Goal: Task Accomplishment & Management: Understand process/instructions

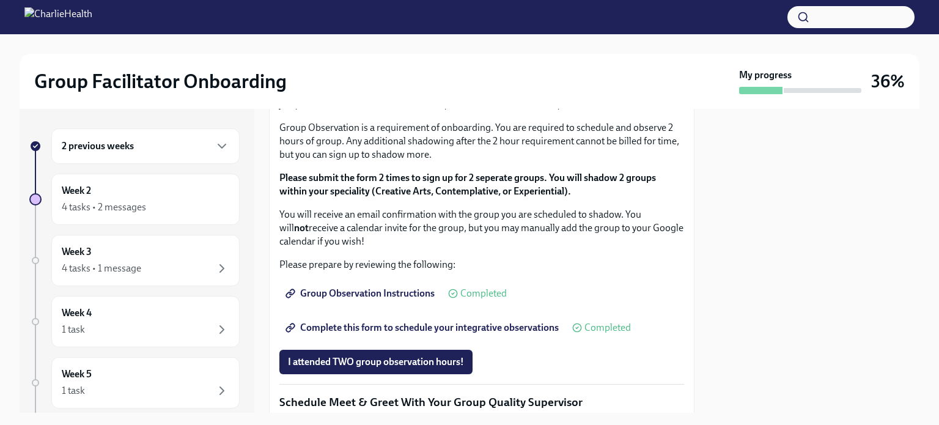
scroll to position [673, 0]
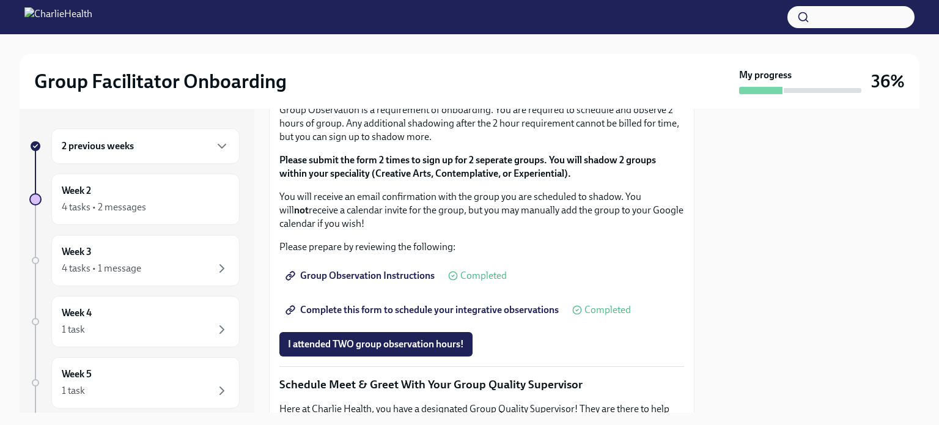
click at [365, 15] on span "I completed these three Docebo courses!" at bounding box center [374, 8] width 172 height 12
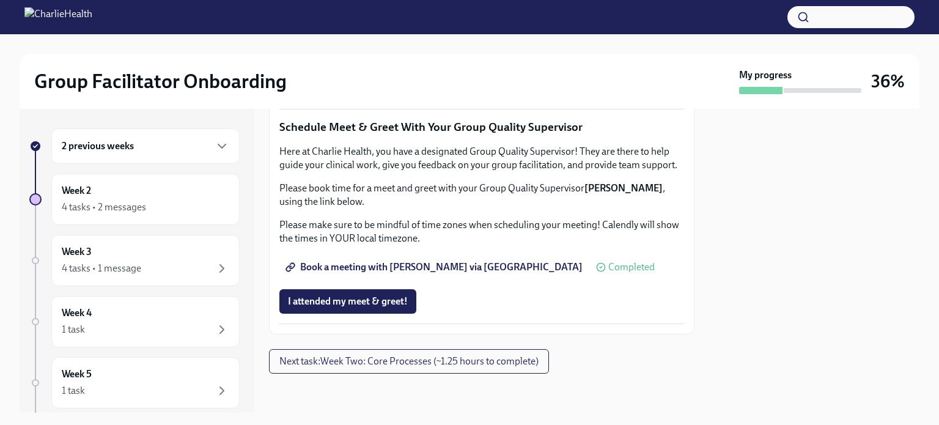
scroll to position [1244, 0]
click at [364, 362] on span "Next task : Week Two: Core Processes (~1.25 hours to complete)" at bounding box center [409, 361] width 259 height 12
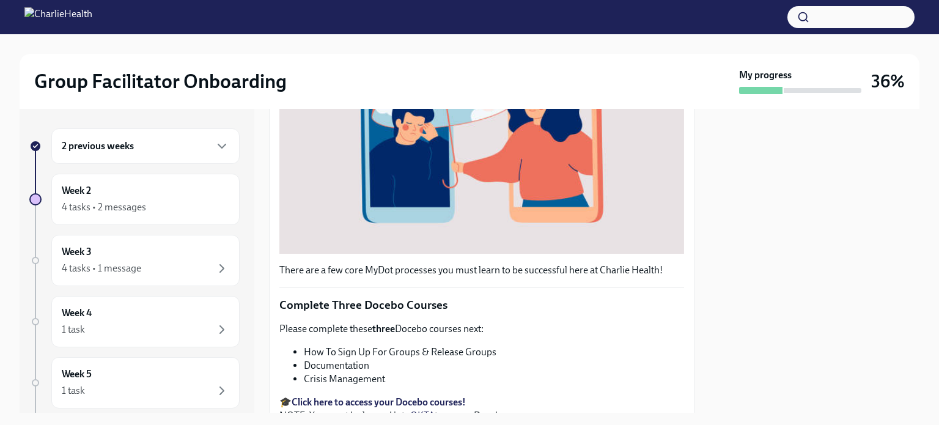
scroll to position [367, 0]
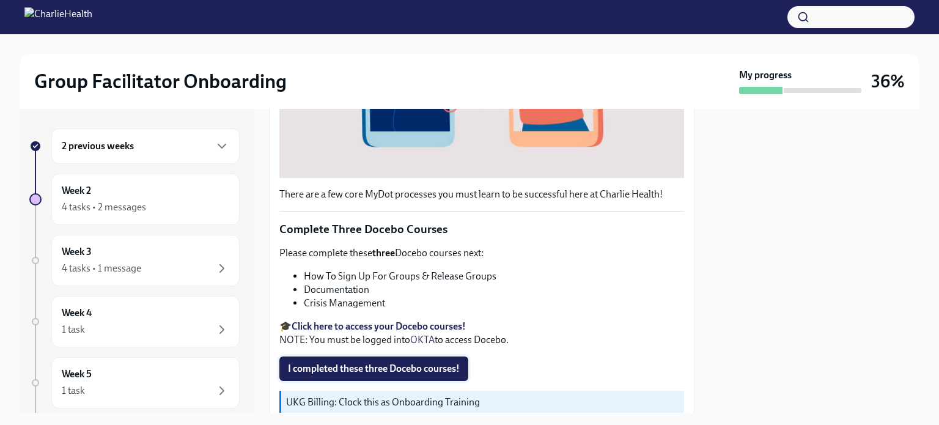
click at [379, 363] on span "I completed these three Docebo courses!" at bounding box center [374, 369] width 172 height 12
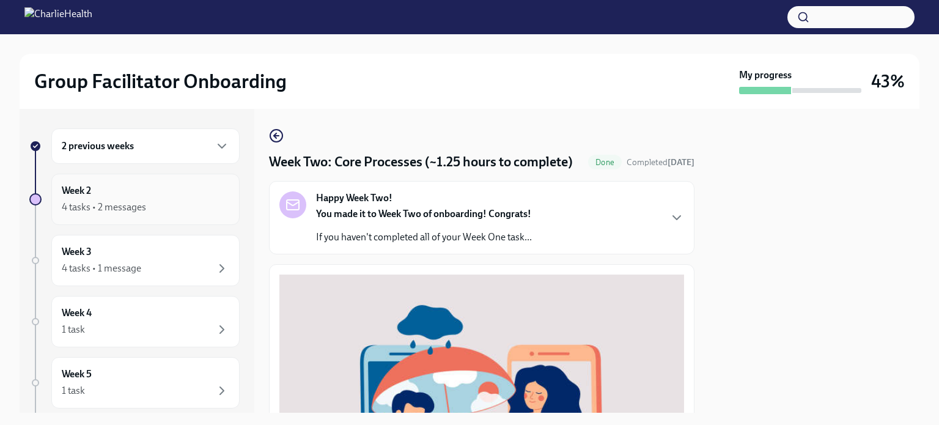
click at [133, 202] on div "4 tasks • 2 messages" at bounding box center [104, 207] width 84 height 13
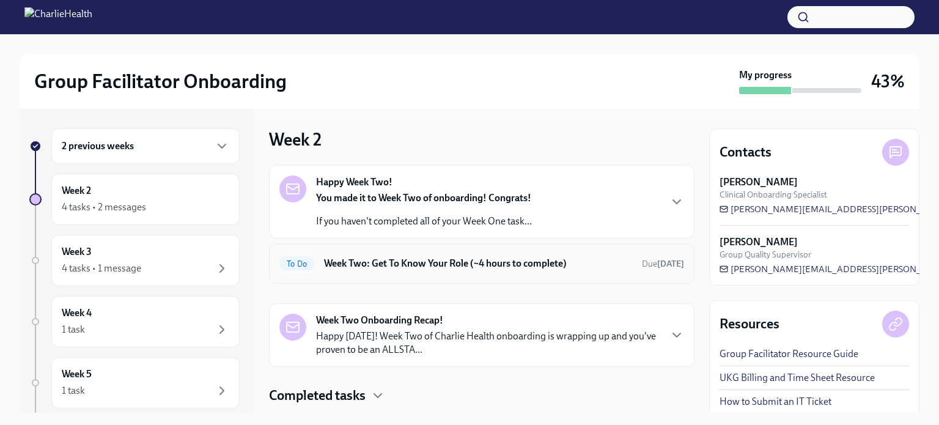
click at [536, 268] on h6 "Week Two: Get To Know Your Role (~4 hours to complete)" at bounding box center [478, 263] width 308 height 13
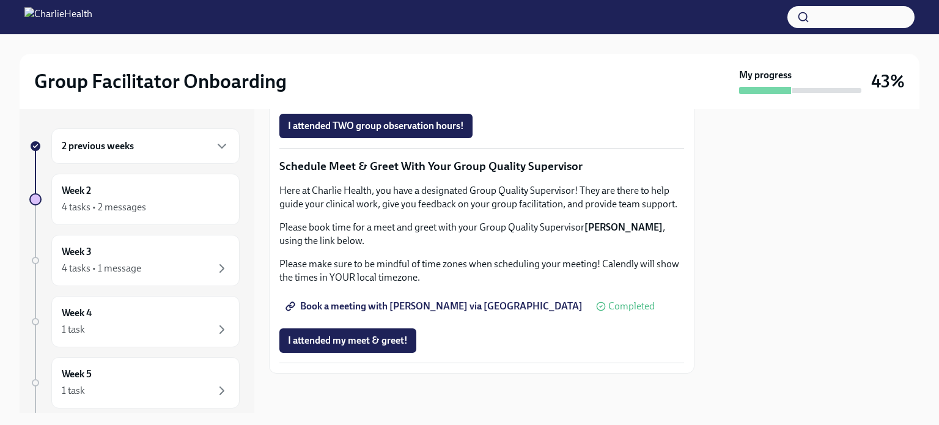
scroll to position [1205, 0]
click at [125, 262] on div "4 tasks • 1 message" at bounding box center [102, 268] width 80 height 13
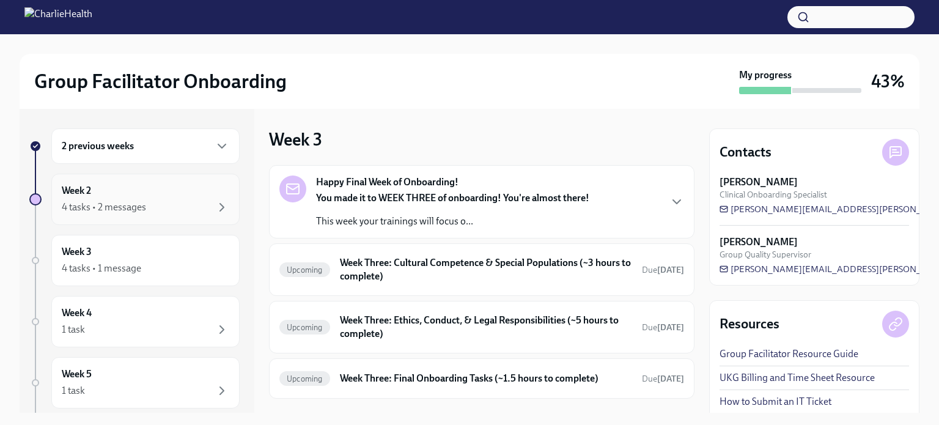
click at [113, 204] on div "4 tasks • 2 messages" at bounding box center [104, 207] width 84 height 13
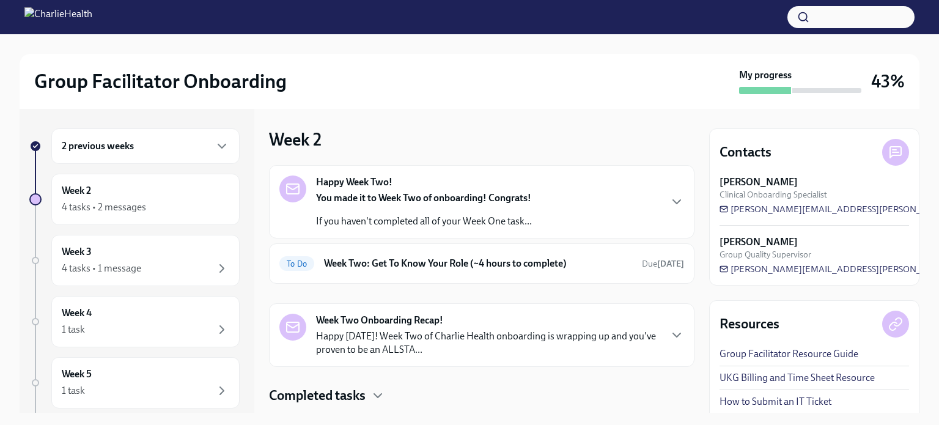
click at [433, 341] on p "Happy [DATE]! Week Two of Charlie Health onboarding is wrapping up and you've p…" at bounding box center [488, 343] width 344 height 27
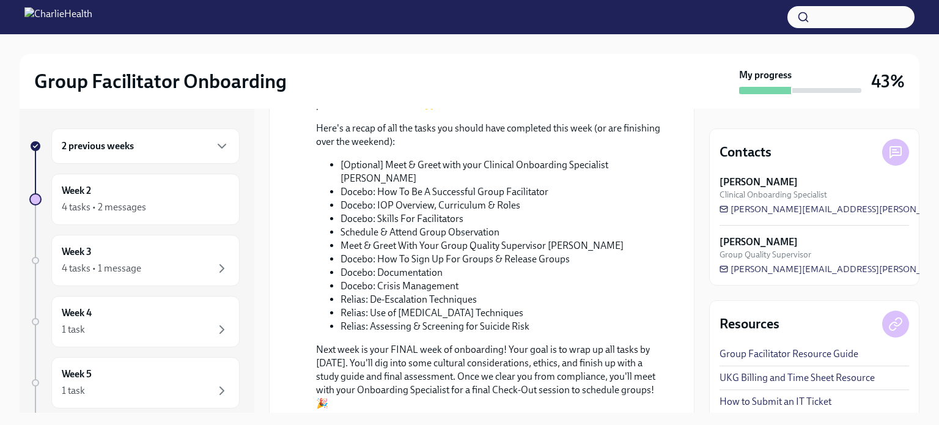
scroll to position [489, 0]
